Goal: Transaction & Acquisition: Purchase product/service

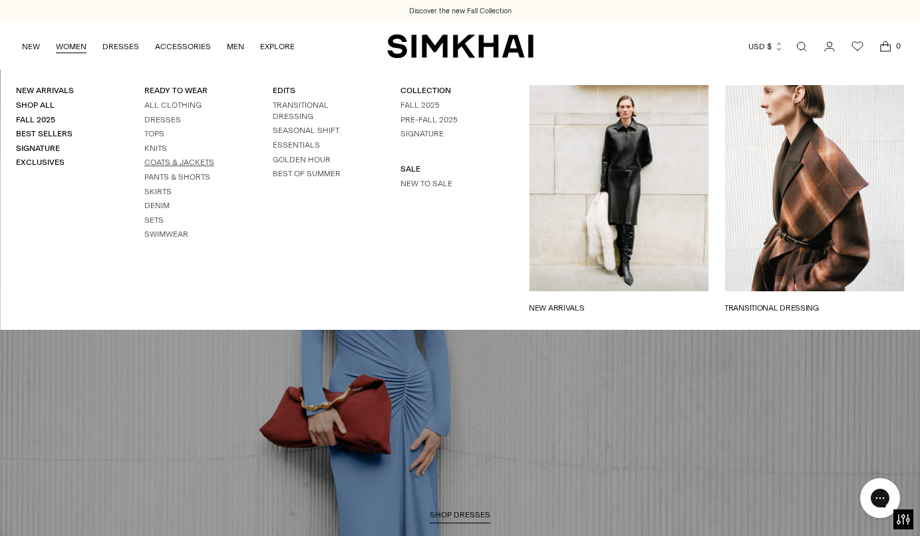
click at [192, 160] on link "Coats & Jackets" at bounding box center [179, 162] width 70 height 9
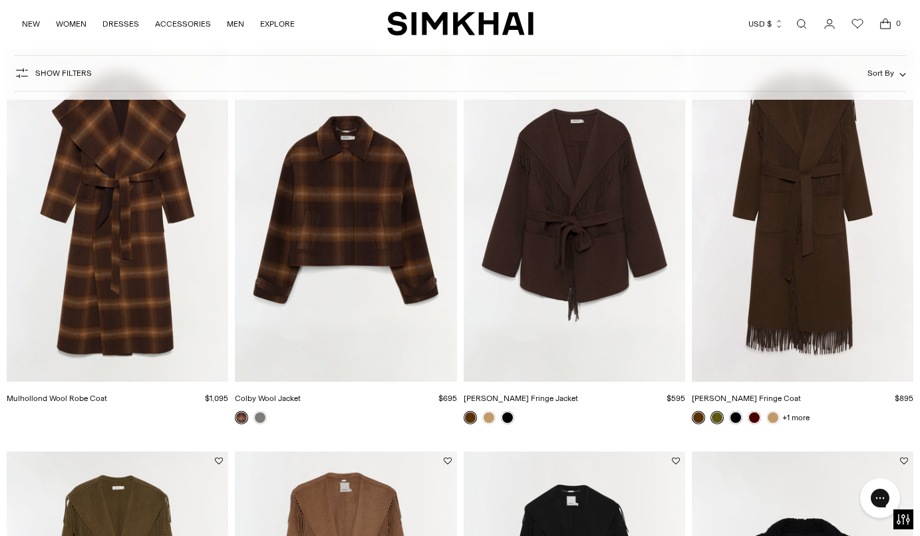
scroll to position [963, 0]
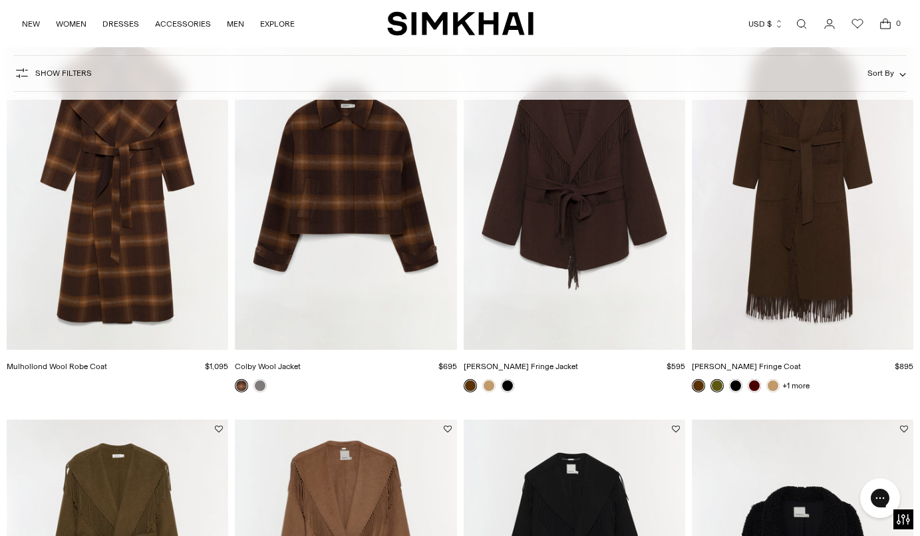
click at [0, 0] on img "Mulhollond Wool Robe Coat" at bounding box center [0, 0] width 0 height 0
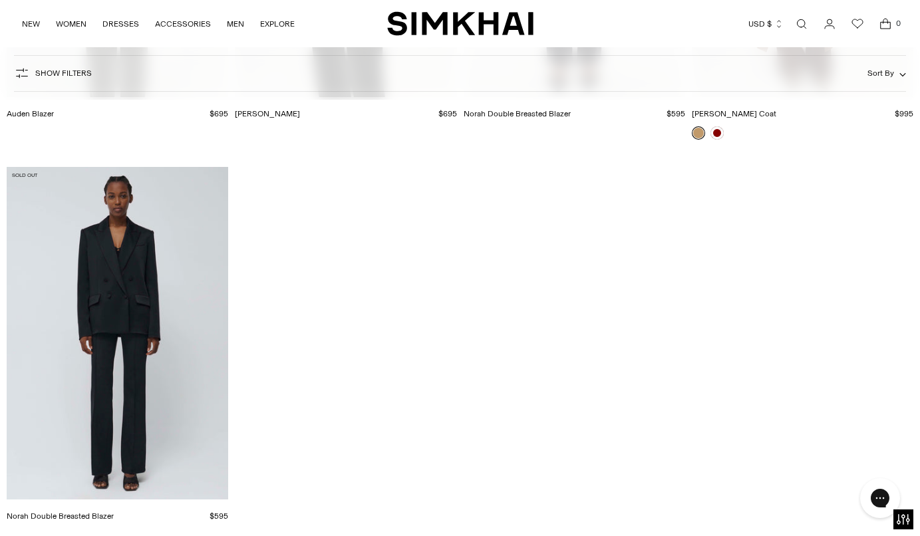
scroll to position [3649, 0]
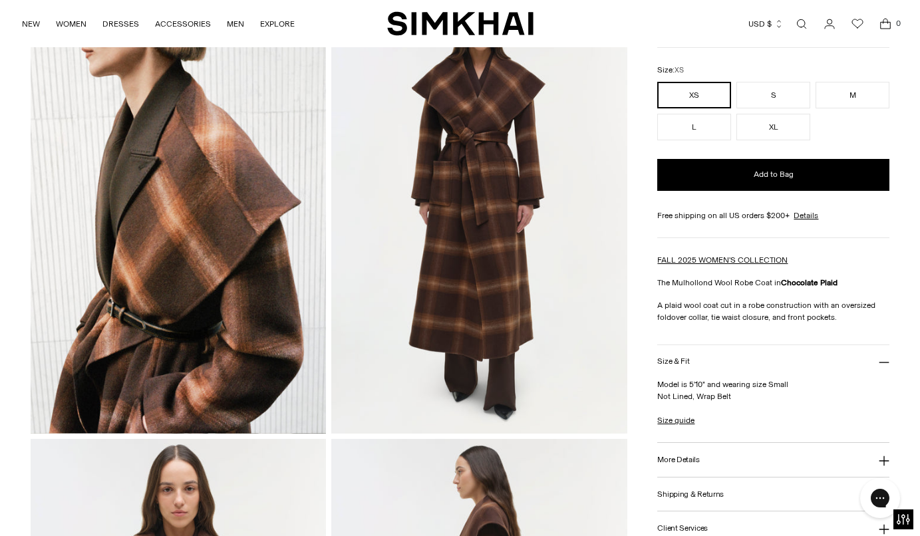
scroll to position [108, 0]
